Goal: Transaction & Acquisition: Book appointment/travel/reservation

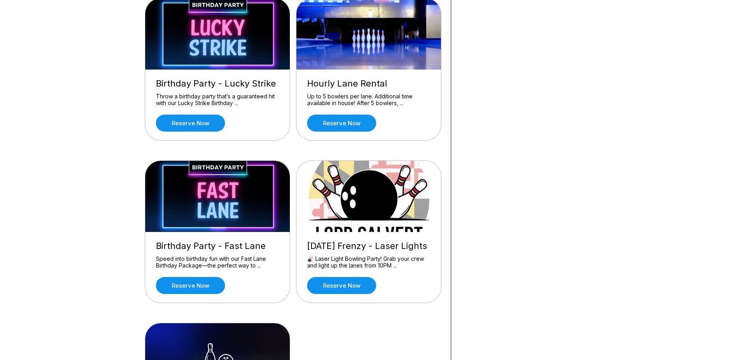
scroll to position [237, 0]
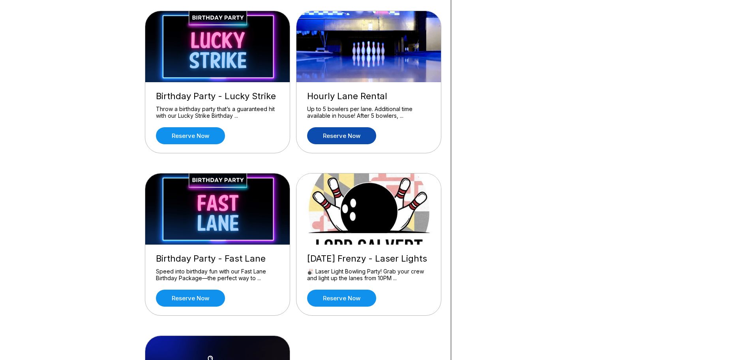
click at [337, 133] on link "Reserve now" at bounding box center [341, 135] width 69 height 17
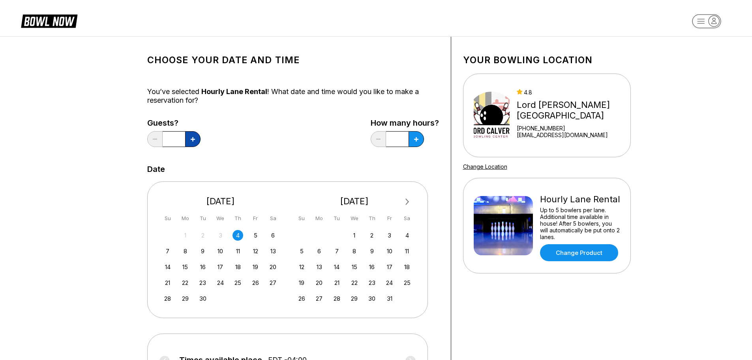
click at [193, 141] on button at bounding box center [192, 139] width 15 height 16
click at [195, 139] on button at bounding box center [192, 139] width 15 height 16
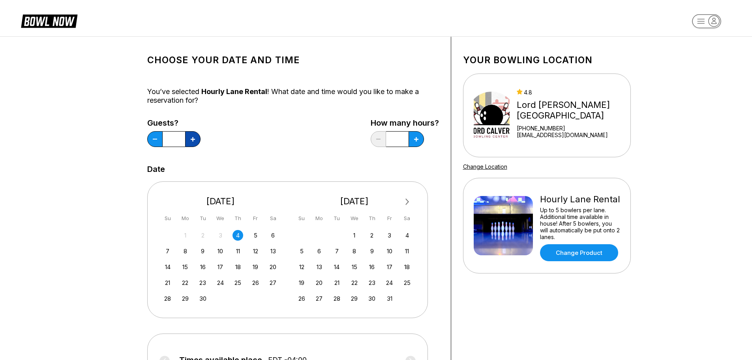
click at [192, 139] on icon at bounding box center [193, 139] width 4 height 4
type input "**"
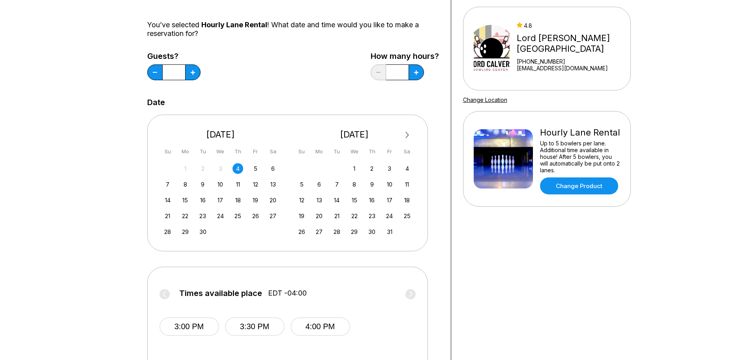
scroll to position [79, 0]
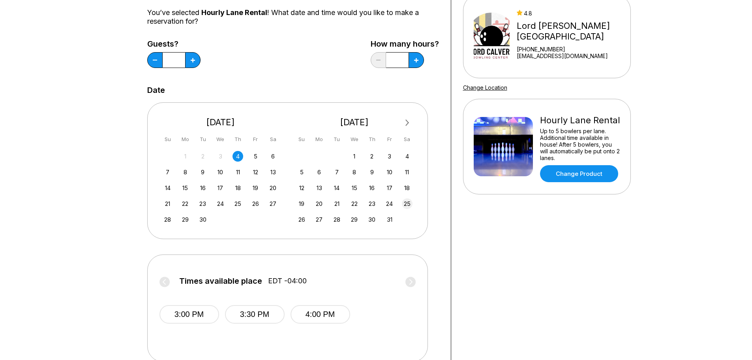
click at [405, 204] on div "25" at bounding box center [407, 203] width 11 height 11
click at [410, 283] on circle at bounding box center [410, 281] width 10 height 10
click at [165, 278] on circle at bounding box center [164, 281] width 10 height 10
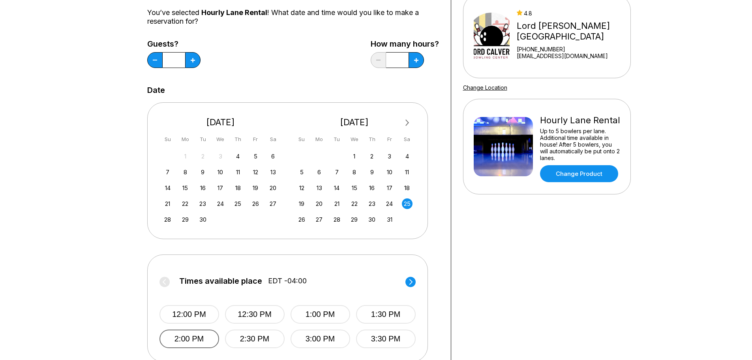
click at [198, 343] on button "2:00 PM" at bounding box center [189, 338] width 60 height 19
click at [412, 56] on button at bounding box center [416, 60] width 15 height 16
type input "***"
click at [205, 337] on button "2:00 PM" at bounding box center [189, 338] width 60 height 19
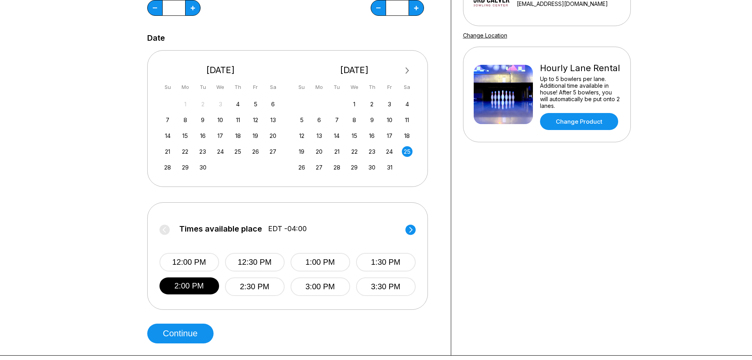
scroll to position [118, 0]
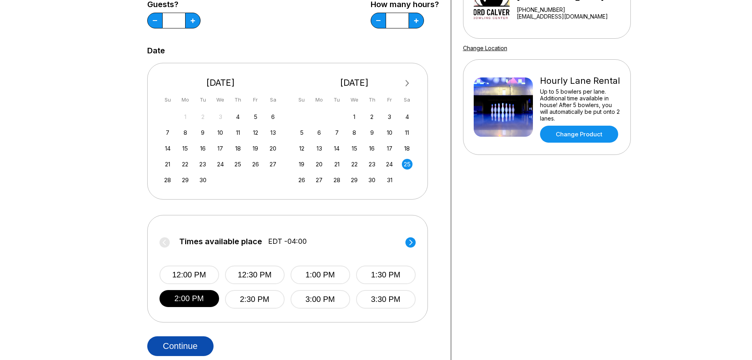
click at [197, 344] on button "Continue" at bounding box center [180, 346] width 66 height 20
